Goal: Task Accomplishment & Management: Use online tool/utility

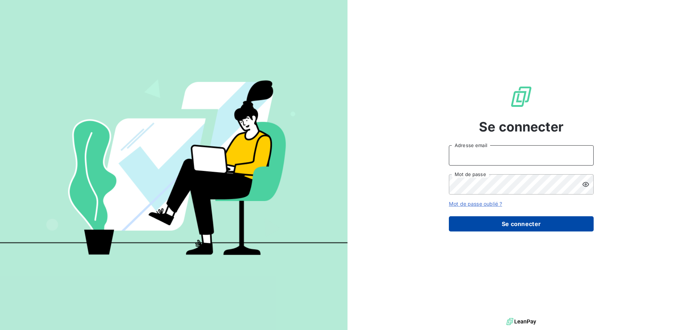
type input "[EMAIL_ADDRESS][DOMAIN_NAME]"
click at [537, 222] on button "Se connecter" at bounding box center [521, 223] width 145 height 15
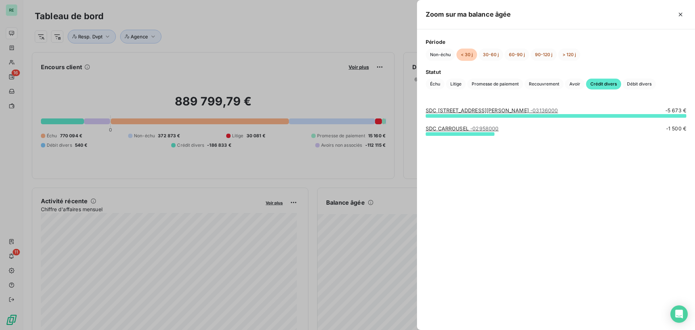
click at [356, 25] on div at bounding box center [347, 165] width 695 height 330
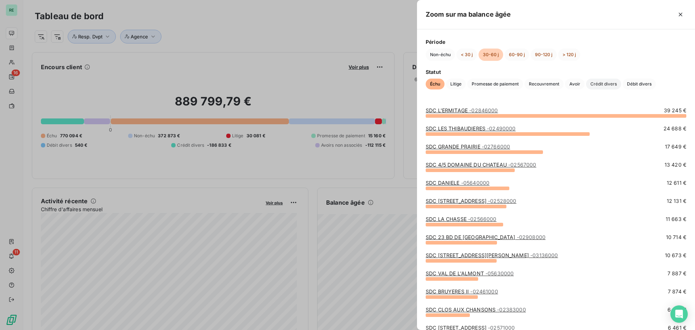
click at [603, 82] on span "Crédit divers" at bounding box center [603, 84] width 35 height 11
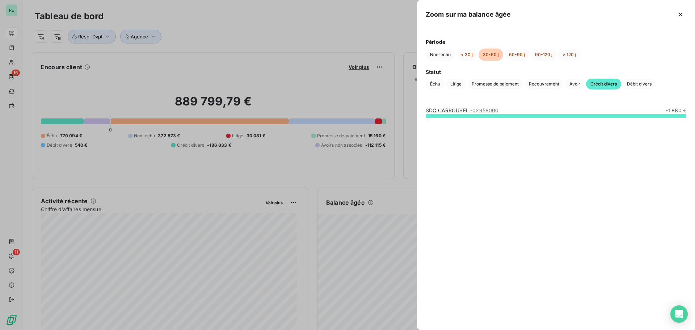
click at [356, 31] on div at bounding box center [347, 165] width 695 height 330
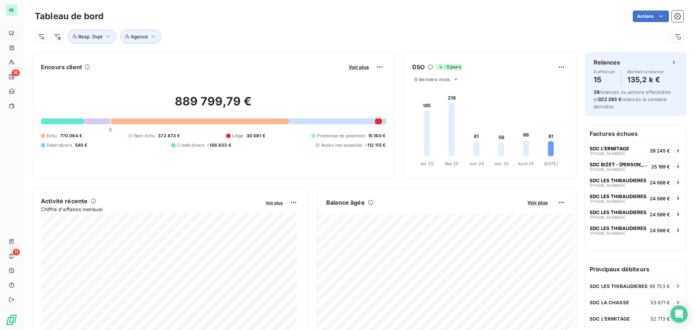
click at [534, 36] on div "Resp. Dvpt Agence" at bounding box center [350, 37] width 631 height 14
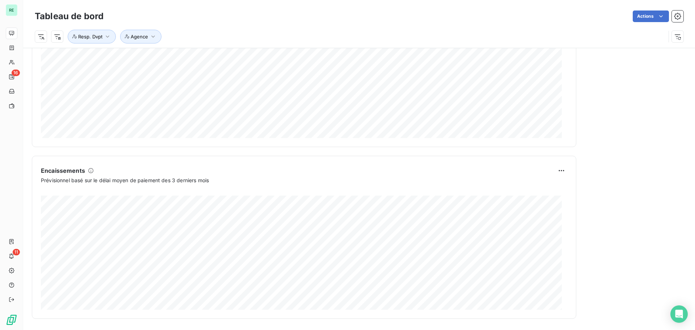
scroll to position [376, 0]
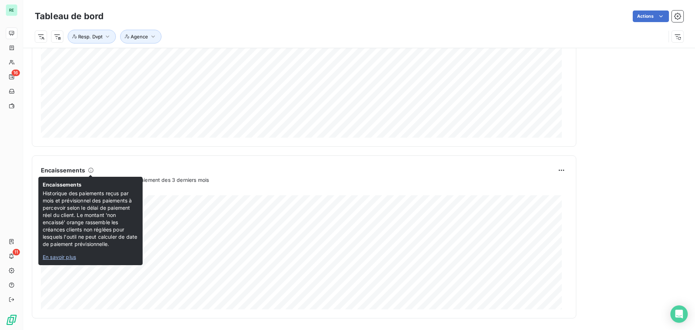
click at [72, 256] on span "En savoir plus" at bounding box center [59, 257] width 33 height 6
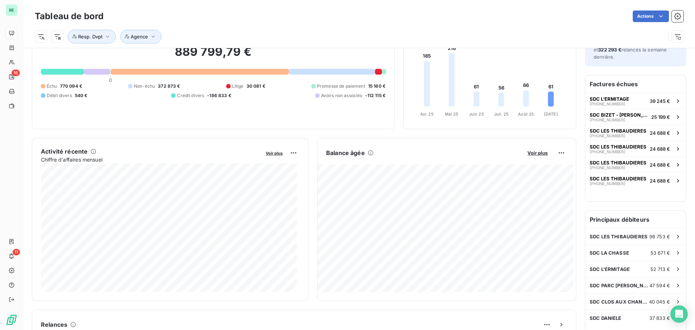
scroll to position [0, 0]
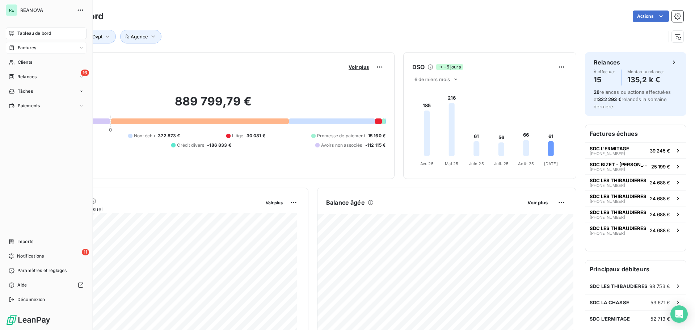
click at [24, 47] on span "Factures" at bounding box center [27, 48] width 18 height 7
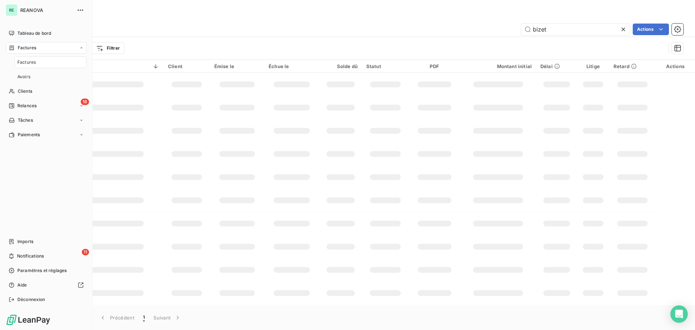
click at [29, 61] on span "Factures" at bounding box center [26, 62] width 18 height 7
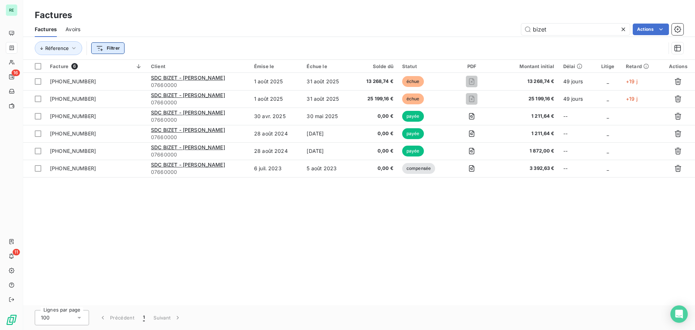
click at [116, 49] on html "RE 16 11 Factures Factures Avoirs bizet Actions Réference Filtrer Facture 6 Cli…" at bounding box center [347, 165] width 695 height 330
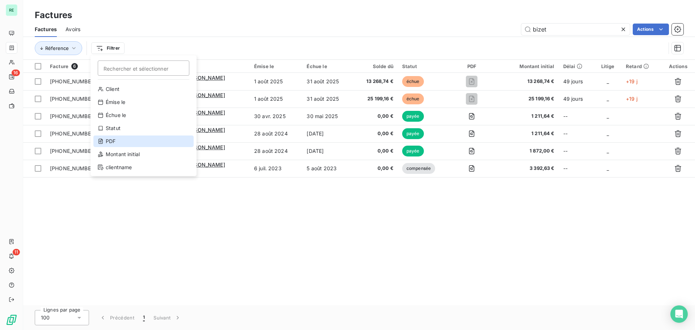
click at [115, 140] on div "PDF" at bounding box center [143, 141] width 100 height 12
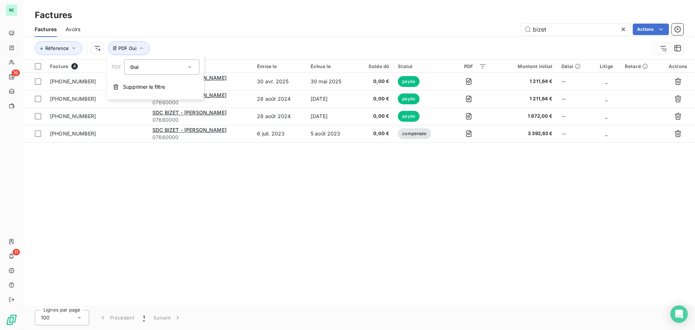
click at [144, 65] on div "Oui" at bounding box center [158, 67] width 56 height 10
click at [145, 94] on li "Non" at bounding box center [161, 96] width 75 height 13
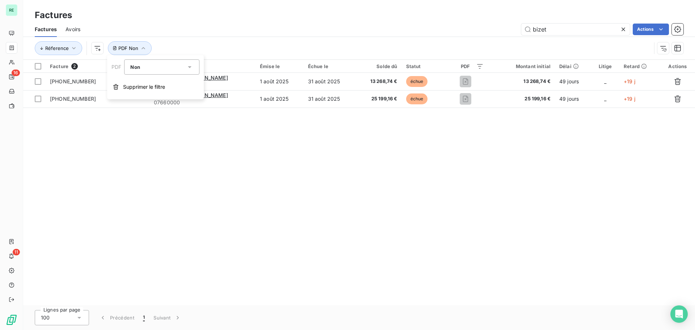
click at [229, 35] on div "Factures Avoirs bizet Actions" at bounding box center [359, 29] width 672 height 15
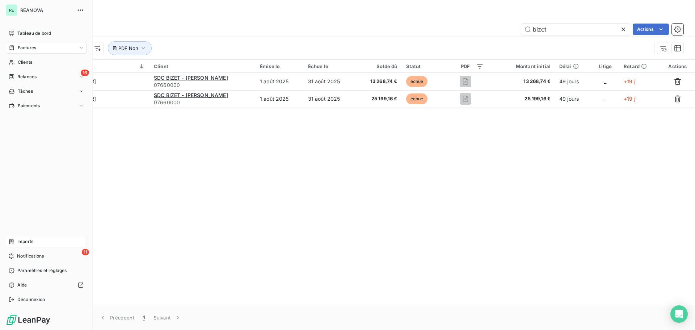
click at [20, 240] on span "Imports" at bounding box center [25, 241] width 16 height 7
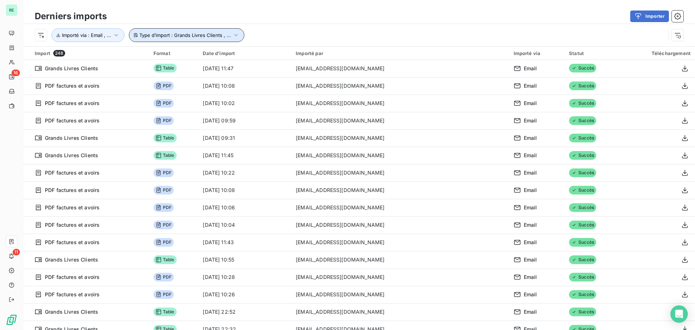
click at [145, 32] on button "Type d’import : Grands Livres Clients , ..." at bounding box center [186, 35] width 115 height 14
click at [267, 15] on div "Importer" at bounding box center [399, 16] width 568 height 12
click at [649, 15] on button "Importer" at bounding box center [649, 16] width 39 height 12
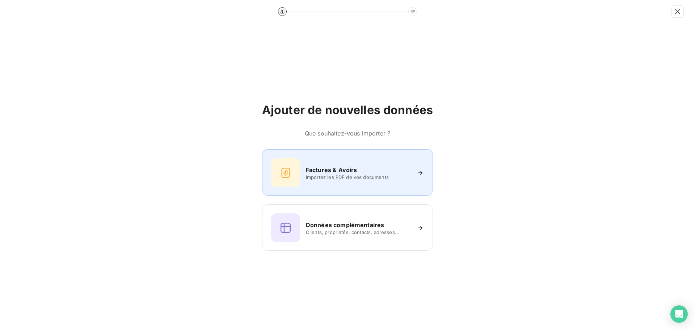
click at [329, 174] on span "Importez les PDF de vos documents" at bounding box center [358, 177] width 105 height 6
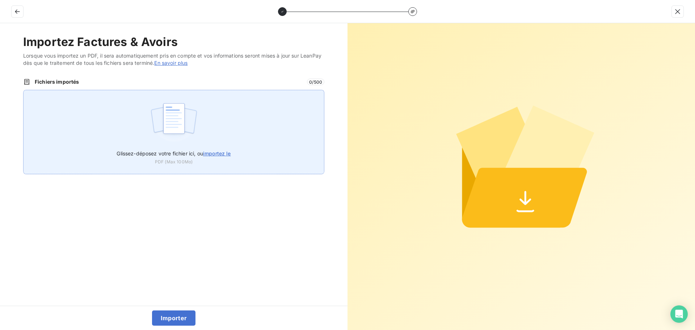
click at [209, 151] on span "importez le" at bounding box center [217, 153] width 28 height 6
click at [24, 90] on input "Glissez-déposez votre fichier ici, ou importez le" at bounding box center [23, 90] width 0 height 0
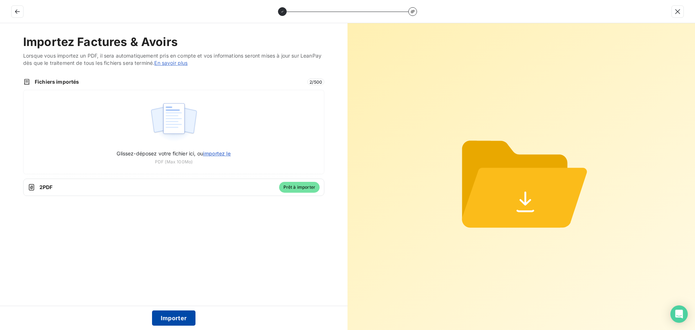
click at [179, 314] on button "Importer" at bounding box center [174, 317] width 44 height 15
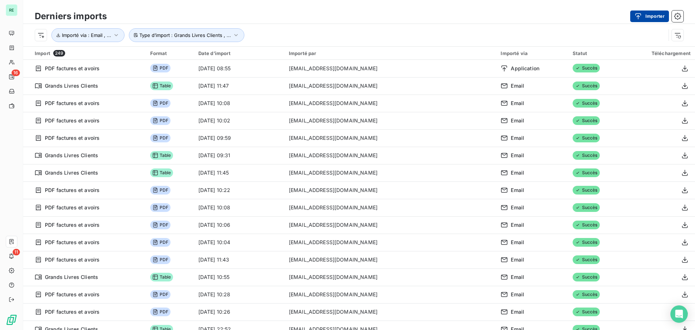
click at [653, 14] on button "Importer" at bounding box center [649, 16] width 39 height 12
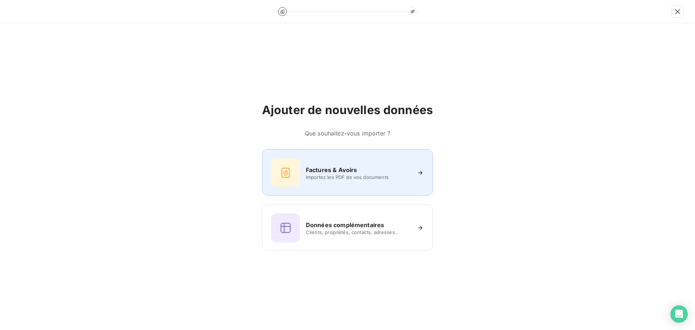
click at [338, 167] on h6 "Factures & Avoirs" at bounding box center [331, 169] width 51 height 9
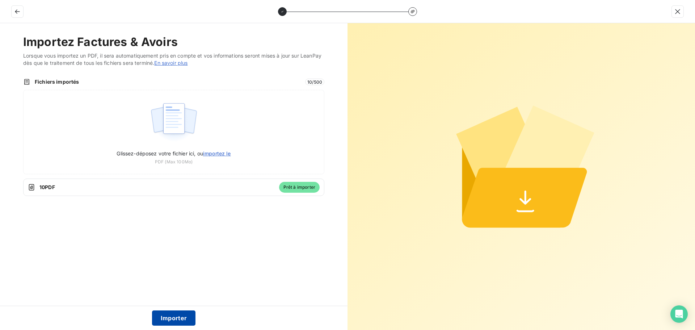
click at [171, 317] on button "Importer" at bounding box center [174, 317] width 44 height 15
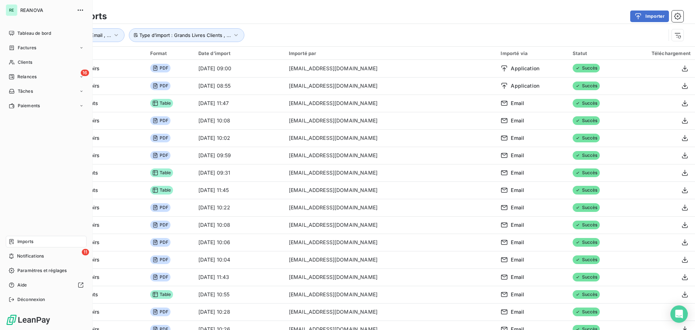
click at [35, 242] on div "Imports" at bounding box center [46, 242] width 81 height 12
click at [21, 237] on div "Imports" at bounding box center [46, 242] width 81 height 12
click at [25, 238] on span "Imports" at bounding box center [25, 241] width 16 height 7
click at [25, 239] on span "Imports" at bounding box center [25, 241] width 16 height 7
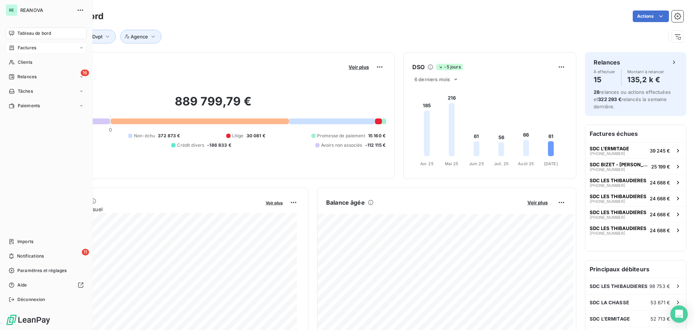
click at [23, 46] on span "Factures" at bounding box center [27, 48] width 18 height 7
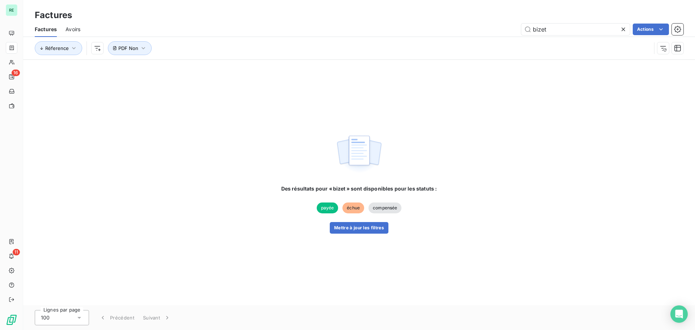
click at [232, 24] on div "bizet Actions" at bounding box center [386, 30] width 594 height 12
click at [352, 227] on button "Mettre à jour les filtres" at bounding box center [359, 228] width 59 height 12
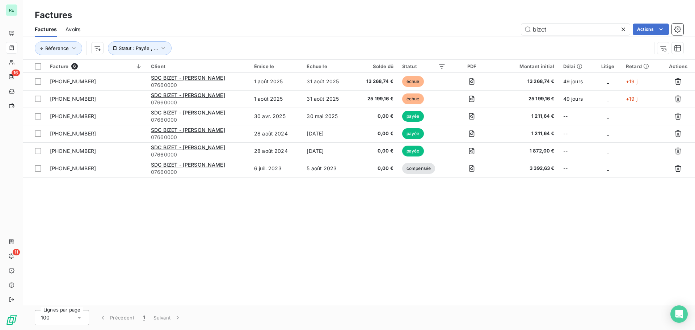
click at [332, 45] on div "Réference Statut : Payée , ..." at bounding box center [343, 48] width 616 height 14
click at [97, 48] on html "RE 16 11 Factures Factures Avoirs bizet Actions Réference Statut : Payée , ... …" at bounding box center [347, 165] width 695 height 330
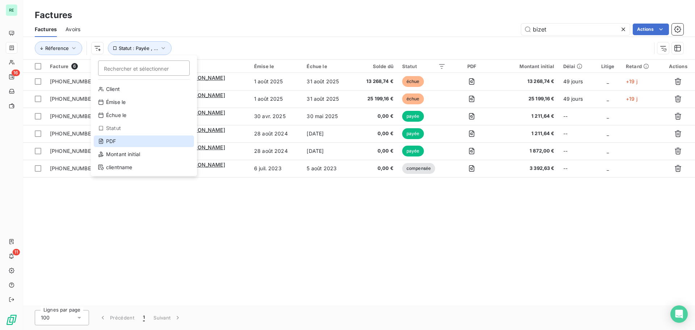
click at [113, 140] on div "PDF" at bounding box center [144, 141] width 100 height 12
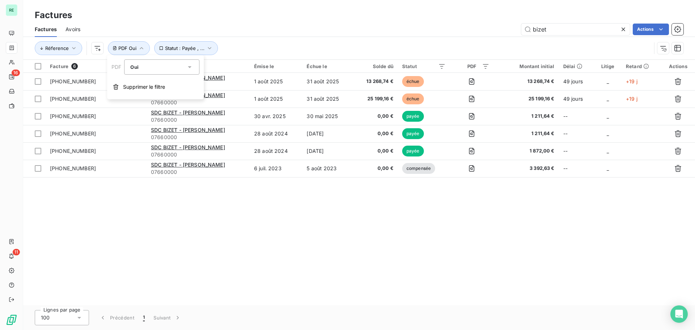
click at [360, 33] on div "bizet Actions" at bounding box center [386, 30] width 594 height 12
click at [145, 49] on button "PDF Oui" at bounding box center [129, 48] width 42 height 14
click at [154, 65] on div "Oui is_true" at bounding box center [158, 67] width 56 height 10
click at [148, 96] on li "Non" at bounding box center [161, 96] width 75 height 13
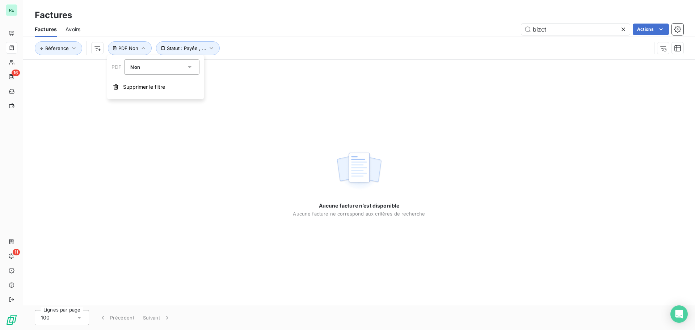
click at [160, 70] on div "Non" at bounding box center [158, 67] width 56 height 10
click at [154, 80] on li "Oui" at bounding box center [161, 83] width 75 height 13
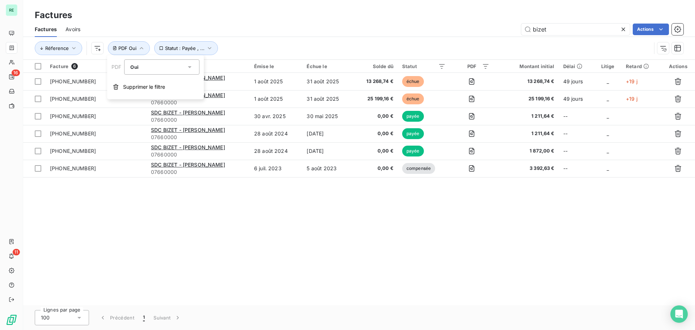
click at [293, 31] on div "bizet Actions" at bounding box center [386, 30] width 594 height 12
click at [210, 46] on icon "button" at bounding box center [209, 48] width 7 height 7
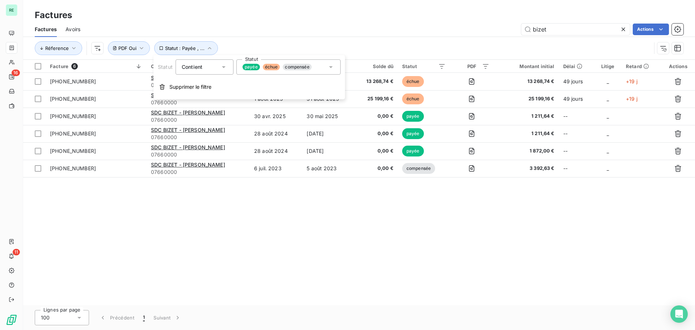
click at [306, 31] on div "bizet Actions" at bounding box center [386, 30] width 594 height 12
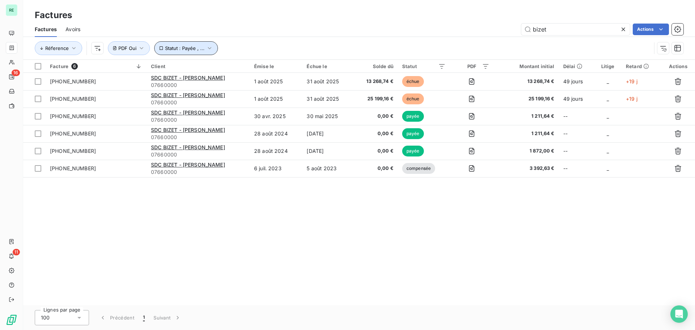
click at [206, 47] on icon "button" at bounding box center [209, 48] width 7 height 7
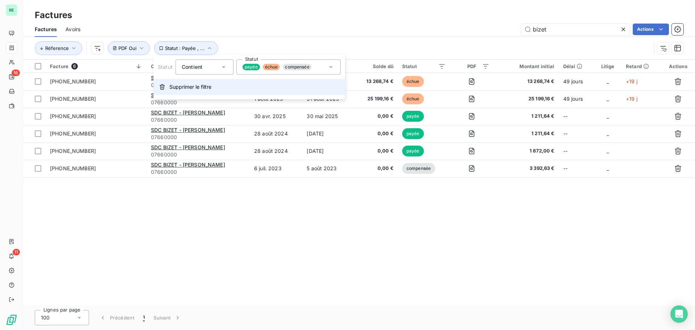
click at [196, 85] on span "Supprimer le filtre" at bounding box center [190, 86] width 42 height 7
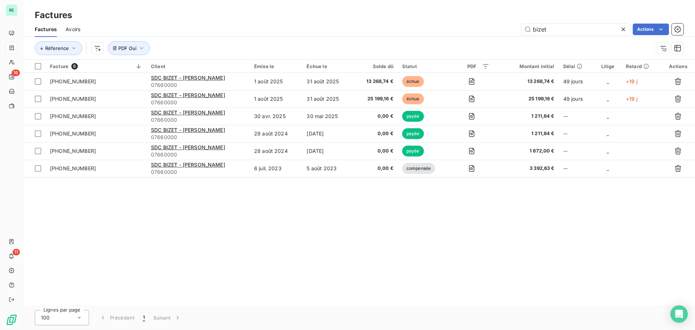
click at [250, 43] on div "Réference PDF Oui" at bounding box center [343, 48] width 616 height 14
click at [121, 47] on span "PDF Oui" at bounding box center [127, 48] width 18 height 6
click at [137, 62] on div "Oui is_true" at bounding box center [158, 67] width 56 height 10
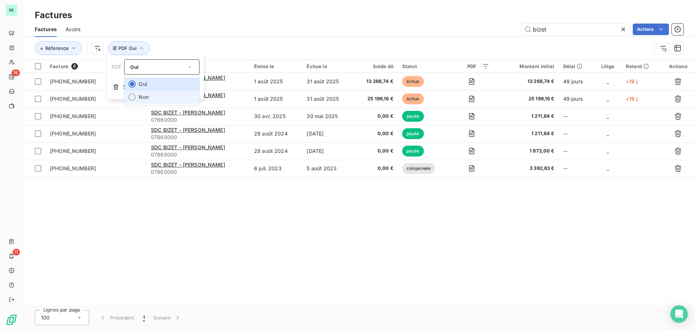
click at [141, 95] on li "Non" at bounding box center [161, 96] width 75 height 13
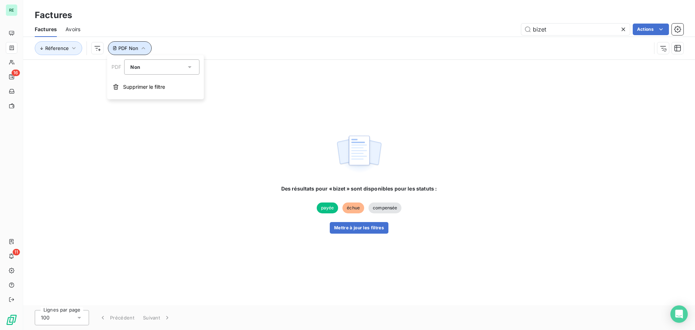
click at [129, 42] on button "PDF Non" at bounding box center [130, 48] width 44 height 14
click at [133, 48] on span "PDF Non" at bounding box center [128, 48] width 20 height 6
click at [136, 68] on span "Non" at bounding box center [134, 67] width 9 height 6
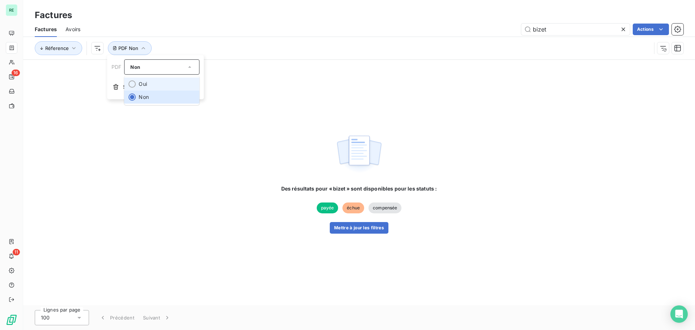
click at [141, 81] on li "Oui" at bounding box center [161, 83] width 75 height 13
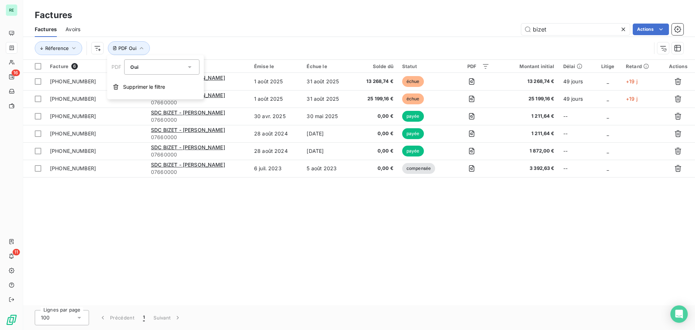
click at [179, 36] on div "Factures Avoirs bizet Actions" at bounding box center [359, 29] width 672 height 15
click at [128, 46] on span "PDF Oui" at bounding box center [127, 48] width 18 height 6
click at [126, 86] on span "Supprimer le filtre" at bounding box center [144, 86] width 42 height 7
click at [264, 26] on div "bizet Actions" at bounding box center [386, 30] width 594 height 12
click at [620, 27] on icon at bounding box center [622, 29] width 7 height 7
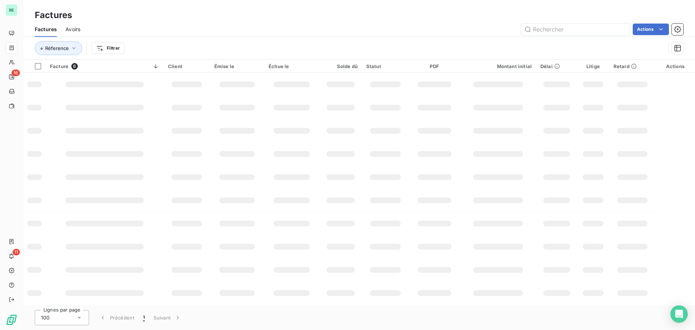
click at [339, 34] on div "Actions" at bounding box center [386, 30] width 594 height 12
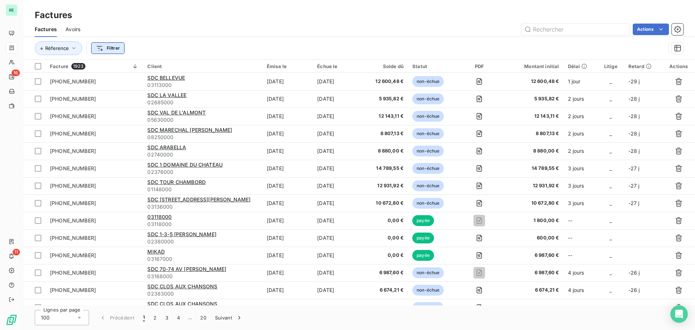
click at [114, 48] on html "RE 16 11 Factures Factures Avoirs Actions Réference Filtrer Facture 1923 Client…" at bounding box center [347, 165] width 695 height 330
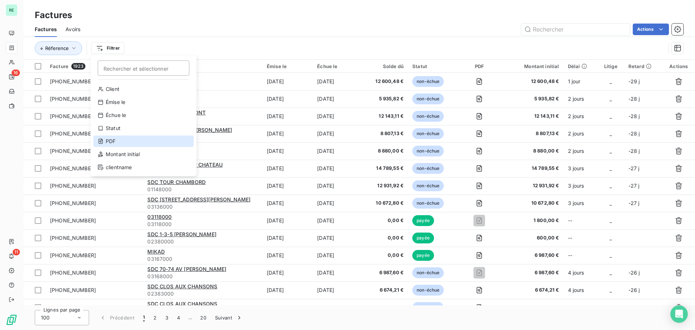
click at [114, 139] on div "PDF" at bounding box center [143, 141] width 100 height 12
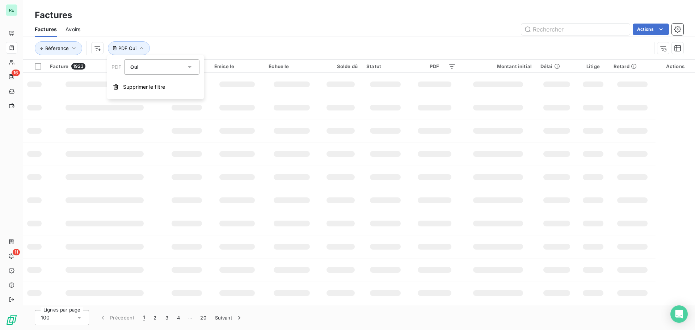
click at [141, 61] on div "Oui" at bounding box center [161, 66] width 75 height 15
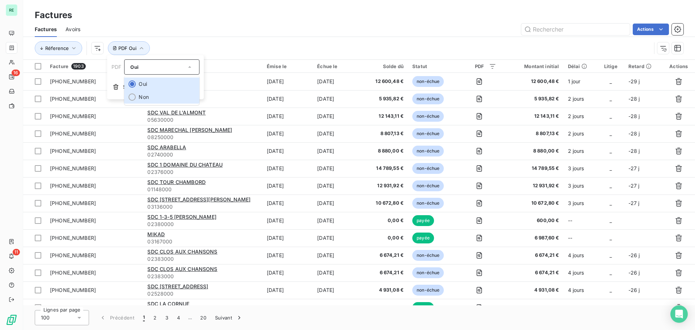
click at [142, 97] on li "Non" at bounding box center [161, 96] width 75 height 13
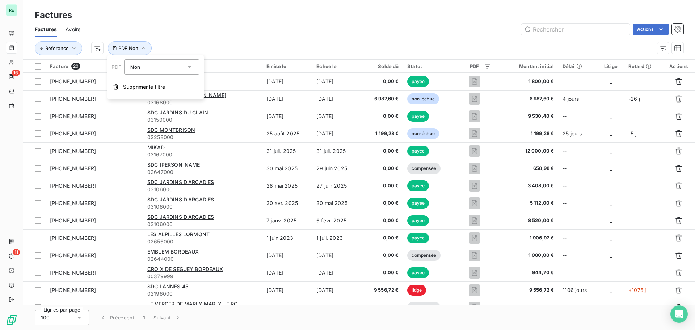
click at [267, 37] on div "Réference PDF Non" at bounding box center [359, 48] width 648 height 22
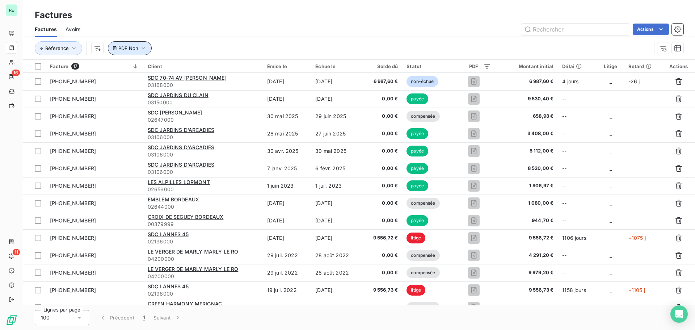
click at [133, 49] on span "PDF Non" at bounding box center [128, 48] width 20 height 6
click at [190, 29] on div "Actions" at bounding box center [386, 30] width 594 height 12
click at [267, 24] on div "Actions" at bounding box center [386, 30] width 594 height 12
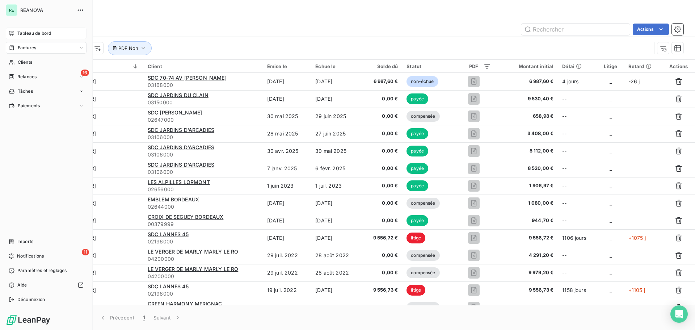
click at [14, 29] on div "Tableau de bord" at bounding box center [46, 33] width 81 height 12
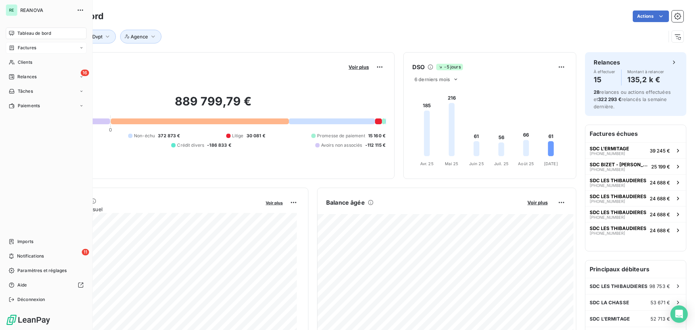
click at [31, 49] on span "Factures" at bounding box center [27, 48] width 18 height 7
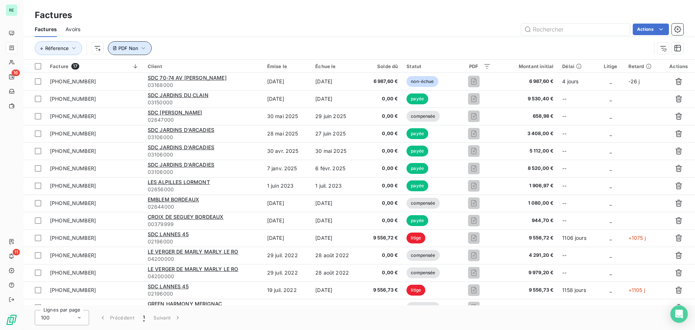
click at [127, 51] on span "PDF Non" at bounding box center [128, 48] width 20 height 6
click at [141, 66] on div "Non is_false" at bounding box center [158, 67] width 56 height 10
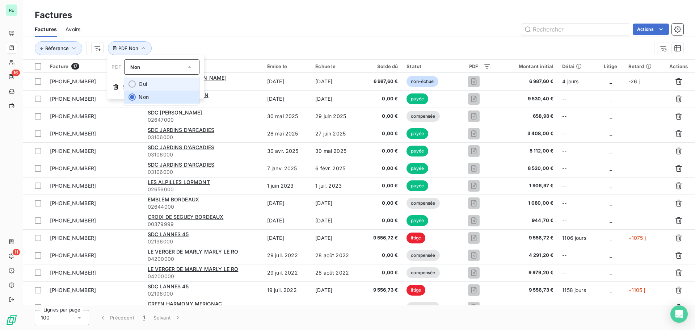
click at [141, 82] on li "Oui" at bounding box center [161, 83] width 75 height 13
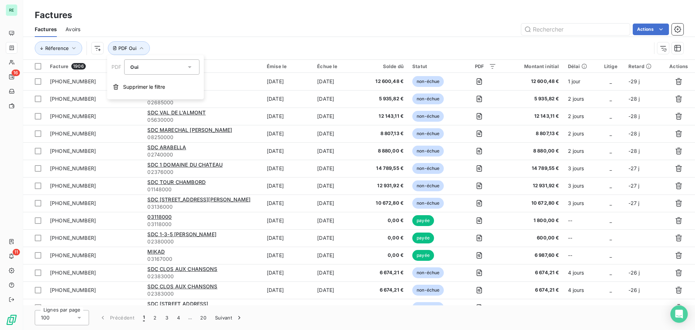
click at [148, 66] on div "Oui" at bounding box center [158, 67] width 56 height 10
click at [139, 97] on li "Non" at bounding box center [161, 96] width 75 height 13
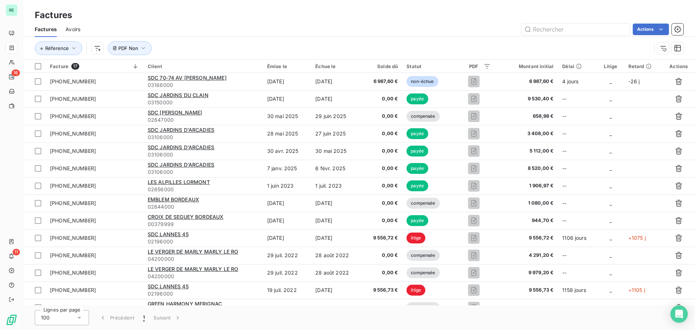
click at [268, 25] on div "Actions" at bounding box center [386, 30] width 594 height 12
click at [656, 31] on html "RE 16 11 Factures Factures Avoirs Actions Réference PDF Non Facture 17 Client É…" at bounding box center [347, 165] width 695 height 330
click at [338, 26] on html "RE 16 11 Factures Factures Avoirs Actions Mettre les factures en litige (0 fact…" at bounding box center [347, 165] width 695 height 330
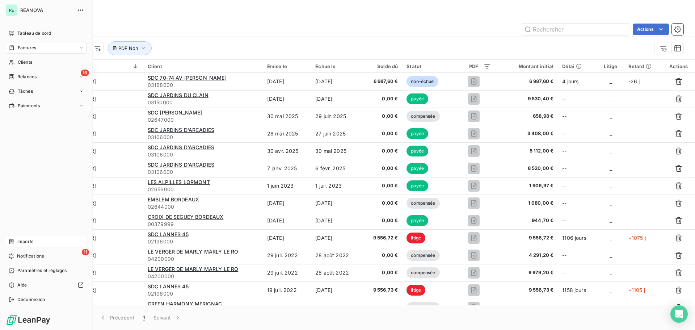
click at [23, 241] on span "Imports" at bounding box center [25, 241] width 16 height 7
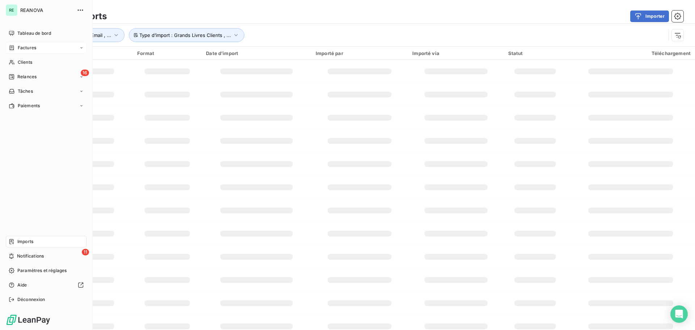
click at [26, 240] on span "Imports" at bounding box center [25, 241] width 16 height 7
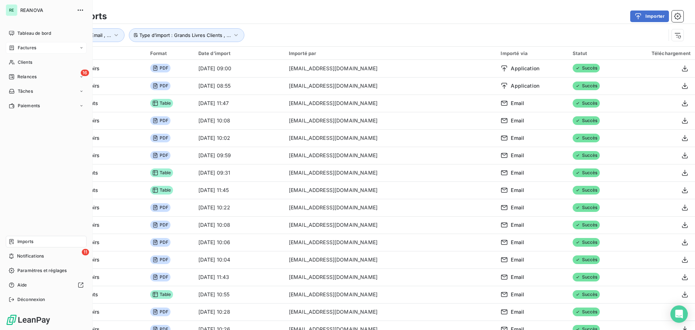
click at [29, 243] on span "Imports" at bounding box center [25, 241] width 16 height 7
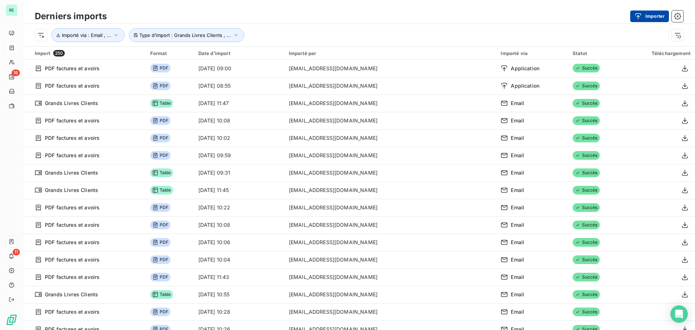
click at [658, 16] on button "Importer" at bounding box center [649, 16] width 39 height 12
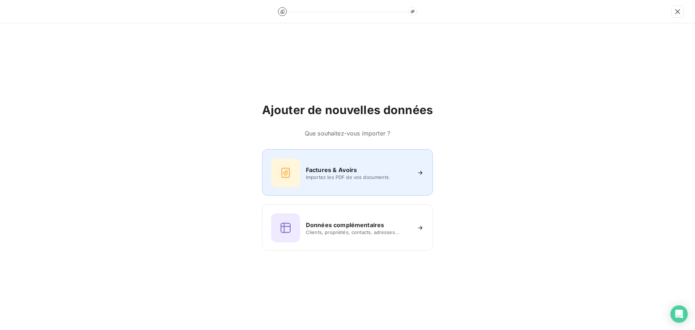
click at [318, 173] on h6 "Factures & Avoirs" at bounding box center [331, 169] width 51 height 9
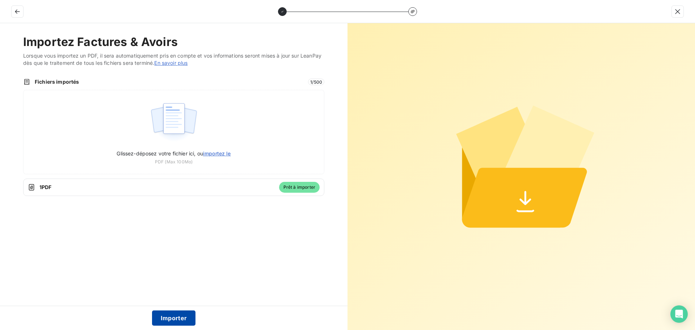
click at [169, 316] on button "Importer" at bounding box center [174, 317] width 44 height 15
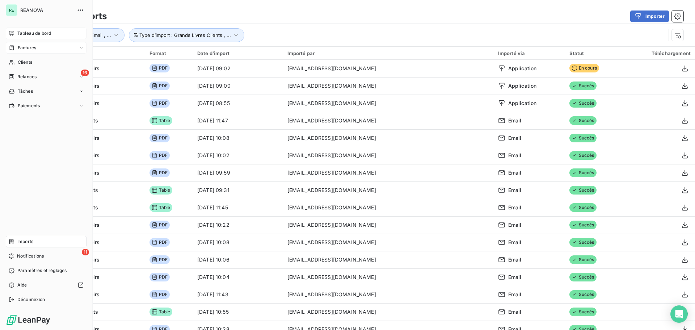
click at [22, 33] on span "Tableau de bord" at bounding box center [34, 33] width 34 height 7
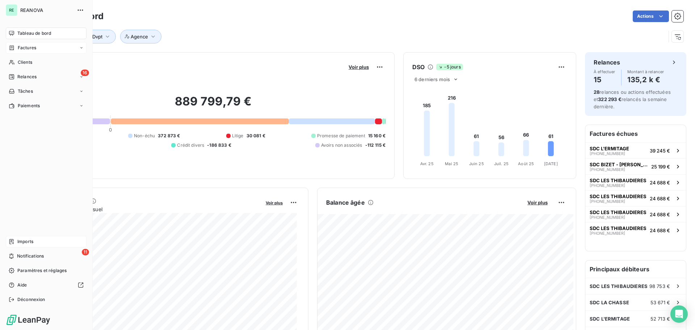
click at [28, 42] on nav "Tableau de bord Factures Clients 16 Relances Tâches Paiements" at bounding box center [46, 69] width 81 height 84
click at [28, 43] on div "Factures" at bounding box center [46, 48] width 81 height 12
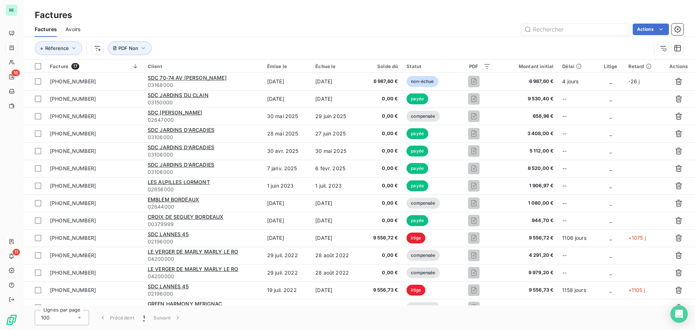
click at [185, 26] on div "Actions" at bounding box center [386, 30] width 594 height 12
click at [135, 47] on span "PDF Non" at bounding box center [128, 48] width 20 height 6
click at [132, 85] on span "Supprimer le filtre" at bounding box center [144, 86] width 42 height 7
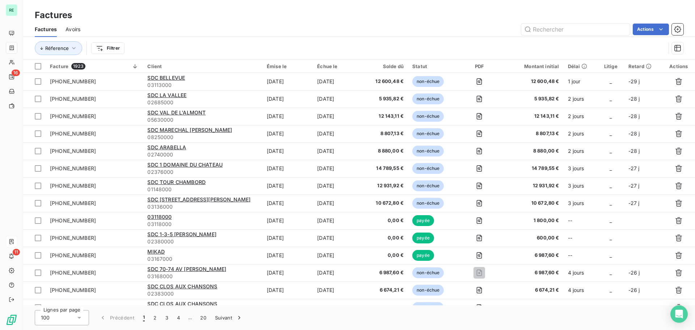
click at [233, 34] on div "Actions" at bounding box center [386, 30] width 594 height 12
click at [117, 50] on html "RE 16 11 Factures Factures Avoirs Actions Réference Filtrer Facture 1923 Client…" at bounding box center [347, 165] width 695 height 330
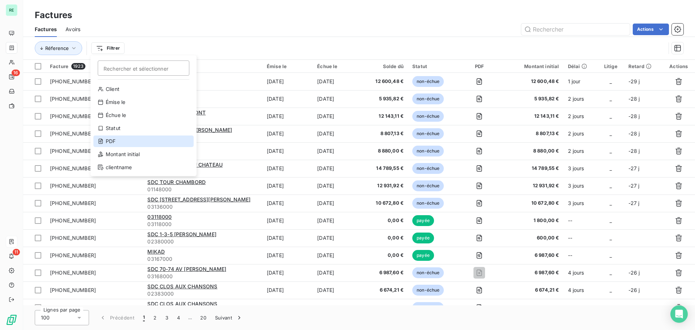
click at [116, 143] on div "PDF" at bounding box center [143, 141] width 100 height 12
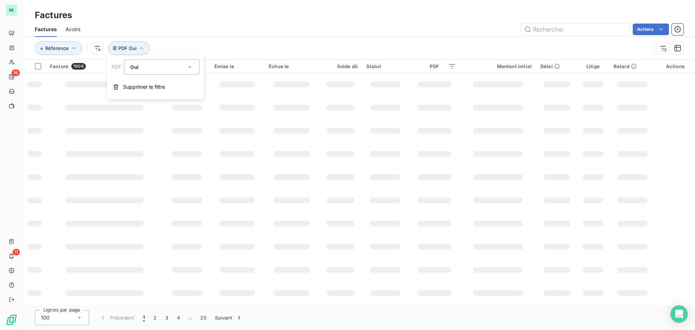
click at [156, 70] on div "Oui" at bounding box center [158, 67] width 56 height 10
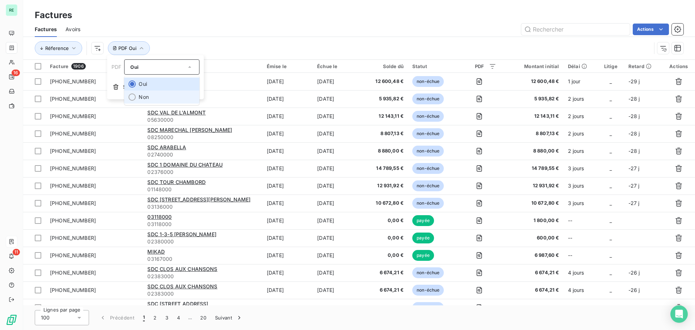
click at [152, 96] on li "Non" at bounding box center [161, 96] width 75 height 13
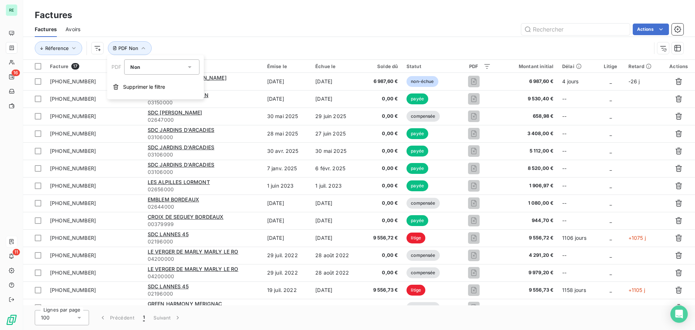
click at [252, 35] on div "Factures Avoirs Actions" at bounding box center [359, 29] width 672 height 15
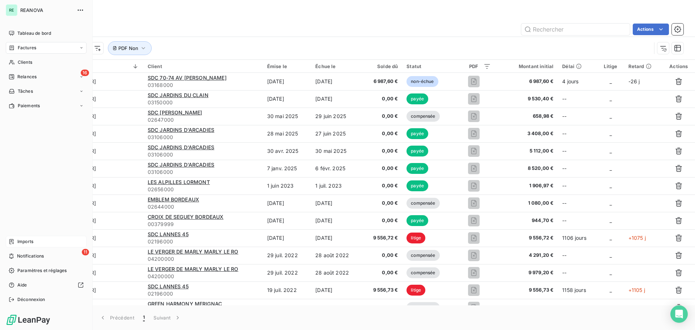
click at [18, 30] on span "Tableau de bord" at bounding box center [34, 33] width 34 height 7
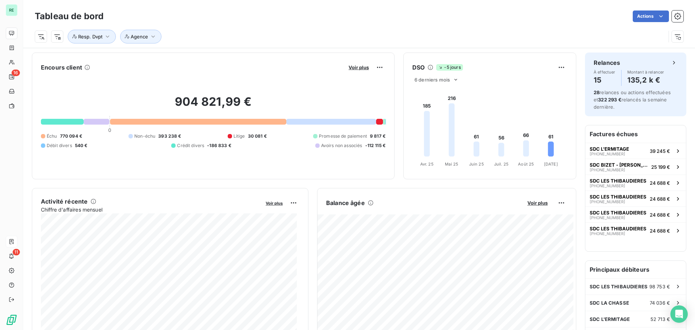
scroll to position [1, 0]
